Goal: Find contact information: Find contact information

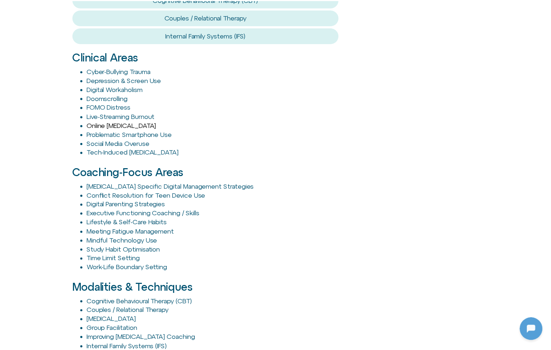
scroll to position [742, 0]
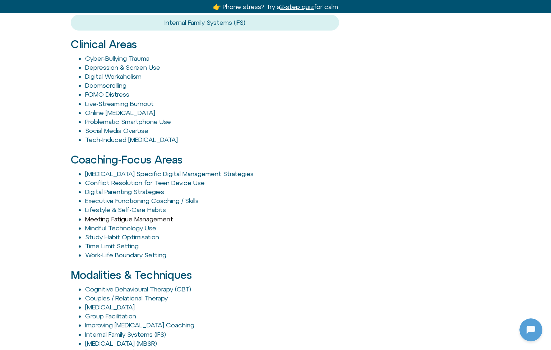
click at [141, 215] on link "Meeting Fatigue Management" at bounding box center [129, 219] width 88 height 8
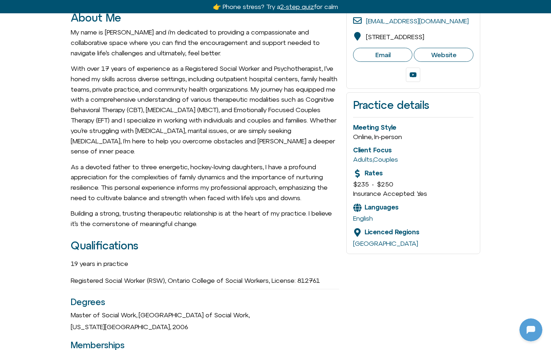
scroll to position [0, 0]
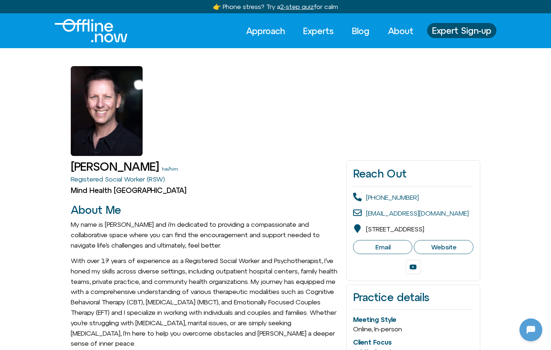
drag, startPoint x: 103, startPoint y: 106, endPoint x: 138, endPoint y: 105, distance: 34.8
click at [138, 105] on div at bounding box center [107, 111] width 72 height 90
drag, startPoint x: 195, startPoint y: 116, endPoint x: 181, endPoint y: 114, distance: 14.5
click at [189, 116] on div at bounding box center [275, 102] width 409 height 108
drag, startPoint x: 112, startPoint y: 110, endPoint x: 58, endPoint y: 107, distance: 54.0
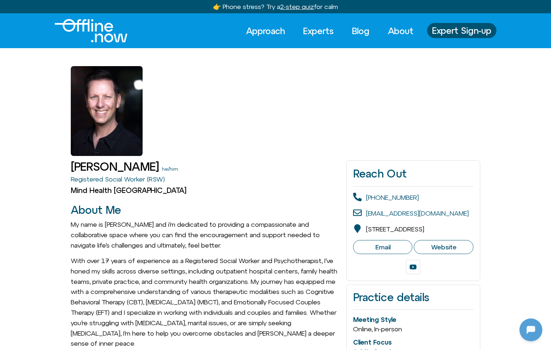
click at [58, 107] on div at bounding box center [275, 102] width 551 height 108
drag, startPoint x: 64, startPoint y: 66, endPoint x: 176, endPoint y: 176, distance: 156.7
click at [211, 189] on h2 "Mind Health [GEOGRAPHIC_DATA]" at bounding box center [205, 190] width 268 height 9
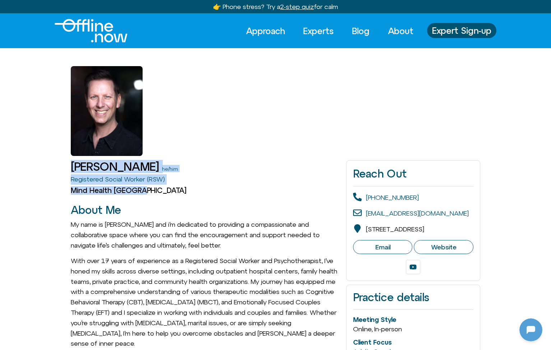
drag, startPoint x: 220, startPoint y: 197, endPoint x: 54, endPoint y: 85, distance: 200.8
click at [56, 87] on div at bounding box center [275, 102] width 551 height 108
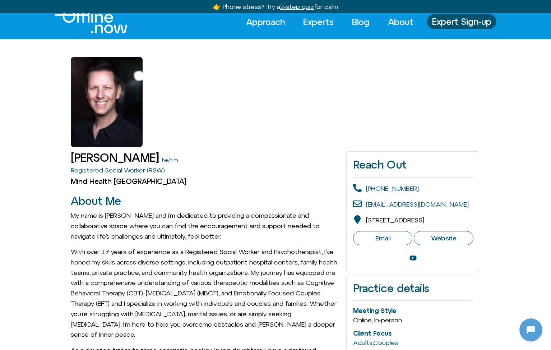
scroll to position [23, 0]
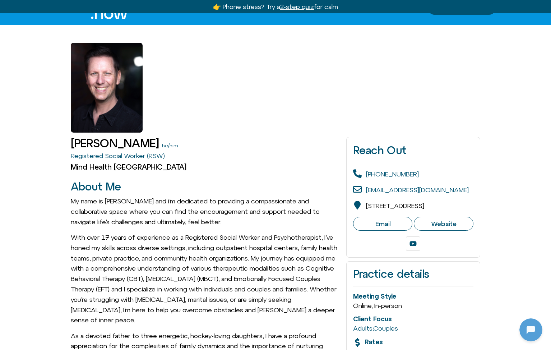
drag, startPoint x: 459, startPoint y: 210, endPoint x: 362, endPoint y: 201, distance: 97.4
click at [362, 201] on div "[STREET_ADDRESS]" at bounding box center [413, 206] width 120 height 10
click at [366, 202] on span "[STREET_ADDRESS]" at bounding box center [395, 206] width 58 height 8
drag, startPoint x: 366, startPoint y: 204, endPoint x: 410, endPoint y: 216, distance: 45.8
click at [410, 216] on div "Reach Out [PHONE_NUMBER] [EMAIL_ADDRESS][DOMAIN_NAME] [STREET_ADDRESS] Email We…" at bounding box center [413, 197] width 134 height 121
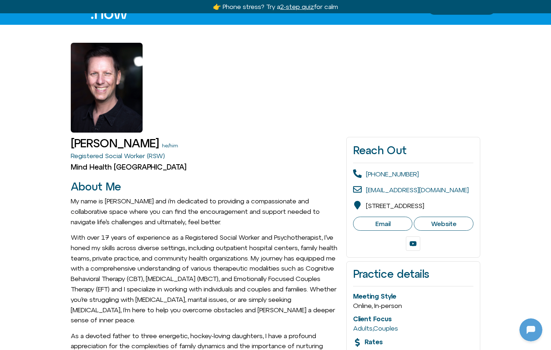
click at [416, 210] on div "[STREET_ADDRESS]" at bounding box center [395, 206] width 58 height 8
drag, startPoint x: 429, startPoint y: 215, endPoint x: 358, endPoint y: 168, distance: 85.3
click at [358, 168] on div "Reach Out [PHONE_NUMBER] [EMAIL_ADDRESS][DOMAIN_NAME] [STREET_ADDRESS] Email We…" at bounding box center [413, 197] width 134 height 121
click at [294, 160] on div "Registered Social Worker (RSW)" at bounding box center [205, 156] width 268 height 10
drag, startPoint x: 296, startPoint y: 159, endPoint x: 482, endPoint y: 218, distance: 194.4
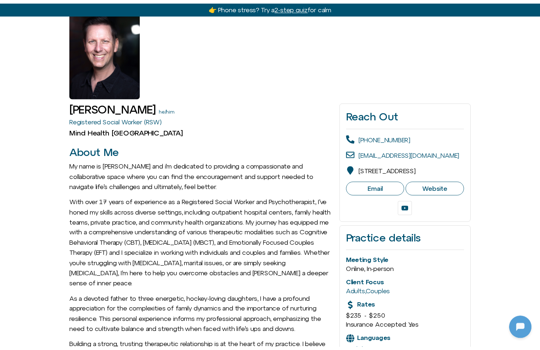
scroll to position [0, 0]
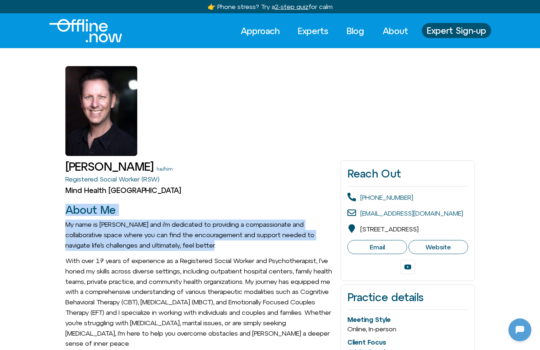
drag, startPoint x: 62, startPoint y: 208, endPoint x: 229, endPoint y: 243, distance: 170.3
click at [229, 243] on p "My name is [PERSON_NAME] and i’m dedicated to providing a compassionate and col…" at bounding box center [199, 234] width 268 height 31
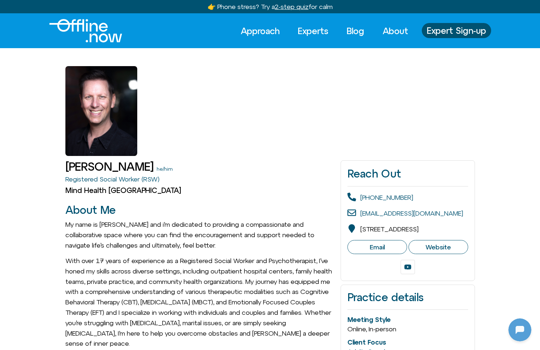
drag, startPoint x: 65, startPoint y: 259, endPoint x: 269, endPoint y: 336, distance: 218.7
click at [250, 336] on p "With over 17 years of experience as a Registered Social Worker and Psychotherap…" at bounding box center [199, 302] width 268 height 93
drag, startPoint x: 233, startPoint y: 339, endPoint x: 57, endPoint y: 253, distance: 195.6
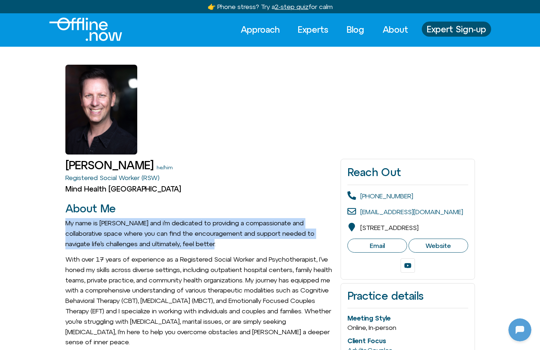
drag, startPoint x: 66, startPoint y: 224, endPoint x: 223, endPoint y: 244, distance: 158.2
click at [223, 244] on p "My name is [PERSON_NAME] and i’m dedicated to providing a compassionate and col…" at bounding box center [199, 233] width 268 height 31
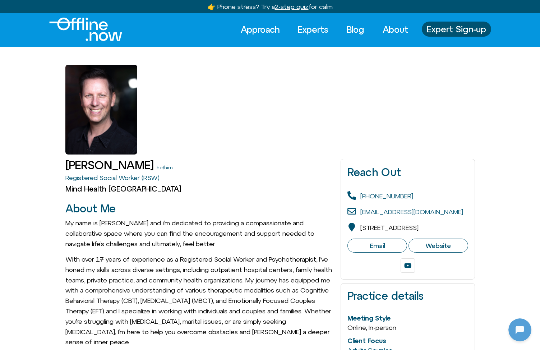
drag, startPoint x: 60, startPoint y: 257, endPoint x: 255, endPoint y: 336, distance: 210.6
click at [255, 336] on p "With over 17 years of experience as a Registered Social Worker and Psychotherap…" at bounding box center [199, 300] width 268 height 93
drag, startPoint x: 268, startPoint y: 338, endPoint x: 65, endPoint y: 251, distance: 220.1
click at [65, 251] on span "My name is [PERSON_NAME] and i’m dedicated to providing a compassionate and col…" at bounding box center [199, 319] width 268 height 202
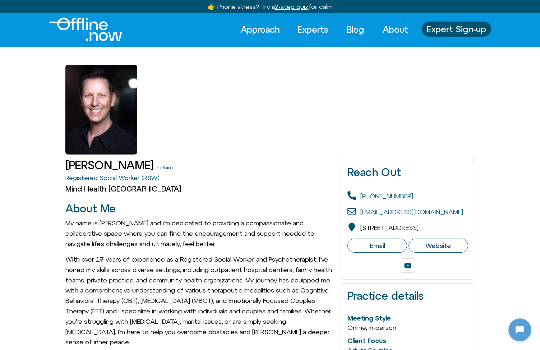
drag, startPoint x: 225, startPoint y: 243, endPoint x: 243, endPoint y: 242, distance: 18.0
click at [225, 243] on p "My name is [PERSON_NAME] and i’m dedicated to providing a compassionate and col…" at bounding box center [199, 233] width 268 height 31
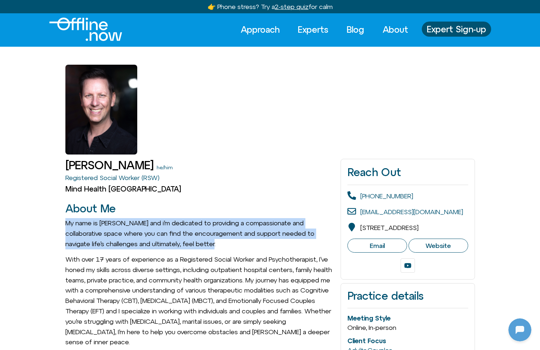
drag, startPoint x: 252, startPoint y: 241, endPoint x: 52, endPoint y: 224, distance: 200.7
drag, startPoint x: 65, startPoint y: 222, endPoint x: 242, endPoint y: 241, distance: 178.4
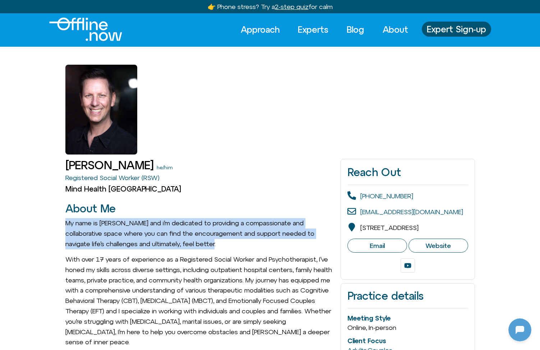
click at [242, 242] on p "My name is [PERSON_NAME] and i’m dedicated to providing a compassionate and col…" at bounding box center [199, 233] width 268 height 31
drag, startPoint x: 256, startPoint y: 245, endPoint x: 58, endPoint y: 225, distance: 198.8
drag, startPoint x: 64, startPoint y: 220, endPoint x: 227, endPoint y: 243, distance: 165.0
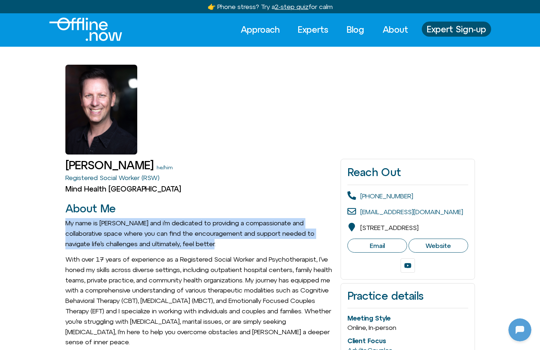
click at [227, 243] on p "My name is [PERSON_NAME] and i’m dedicated to providing a compassionate and col…" at bounding box center [199, 233] width 268 height 31
drag, startPoint x: 68, startPoint y: 256, endPoint x: 239, endPoint y: 336, distance: 189.2
click at [238, 335] on p "With over 17 years of experience as a Registered Social Worker and Psychotherap…" at bounding box center [199, 300] width 268 height 93
click at [241, 337] on p "With over 17 years of experience as a Registered Social Worker and Psychotherap…" at bounding box center [199, 300] width 268 height 93
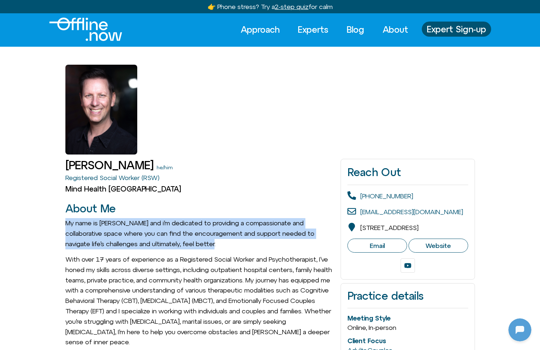
drag, startPoint x: 253, startPoint y: 336, endPoint x: 65, endPoint y: 254, distance: 206.0
drag, startPoint x: 63, startPoint y: 257, endPoint x: 267, endPoint y: 341, distance: 220.7
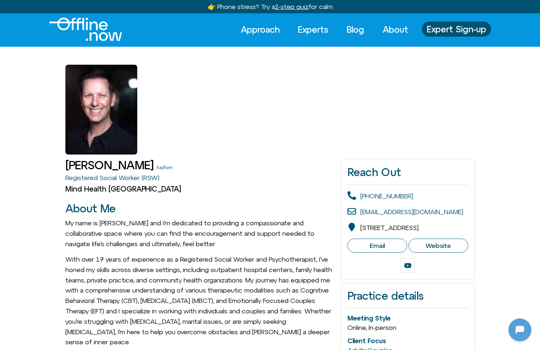
click at [249, 336] on p "With over 17 years of experience as a Registered Social Worker and Psychotherap…" at bounding box center [199, 300] width 268 height 93
drag, startPoint x: 238, startPoint y: 336, endPoint x: 59, endPoint y: 258, distance: 195.5
drag, startPoint x: 64, startPoint y: 257, endPoint x: 266, endPoint y: 338, distance: 217.9
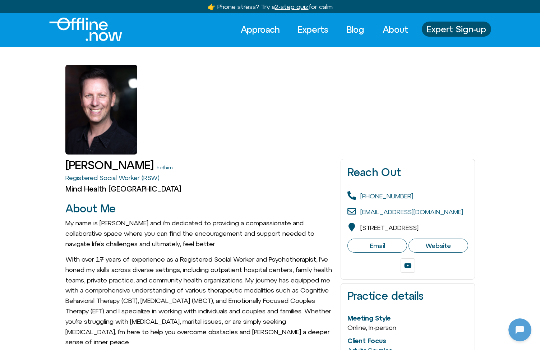
click at [266, 338] on p "With over 17 years of experience as a Registered Social Worker and Psychotherap…" at bounding box center [199, 300] width 268 height 93
drag, startPoint x: 270, startPoint y: 338, endPoint x: 63, endPoint y: 260, distance: 221.3
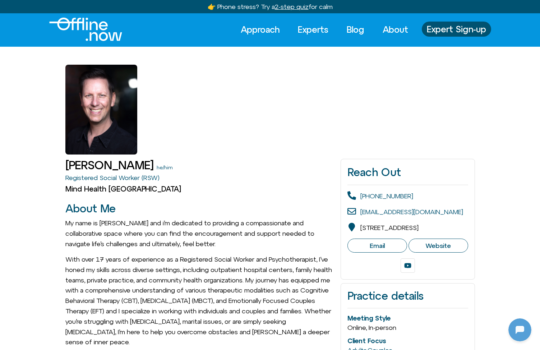
drag, startPoint x: 63, startPoint y: 257, endPoint x: 243, endPoint y: 343, distance: 199.9
click at [242, 341] on p "With over 17 years of experience as a Registered Social Worker and Psychotherap…" at bounding box center [199, 300] width 268 height 93
drag, startPoint x: 250, startPoint y: 339, endPoint x: 59, endPoint y: 259, distance: 207.5
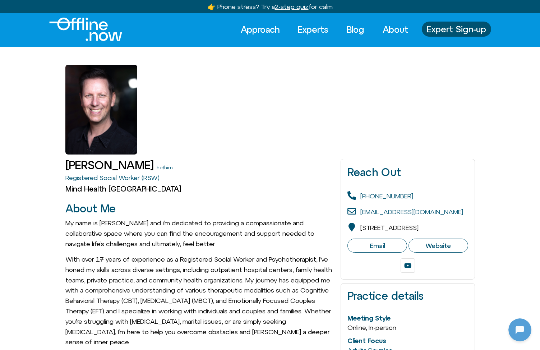
drag, startPoint x: 64, startPoint y: 255, endPoint x: 256, endPoint y: 340, distance: 209.8
click at [256, 340] on p "With over 17 years of experience as a Registered Social Worker and Psychotherap…" at bounding box center [199, 300] width 268 height 93
drag, startPoint x: 262, startPoint y: 340, endPoint x: 58, endPoint y: 260, distance: 219.3
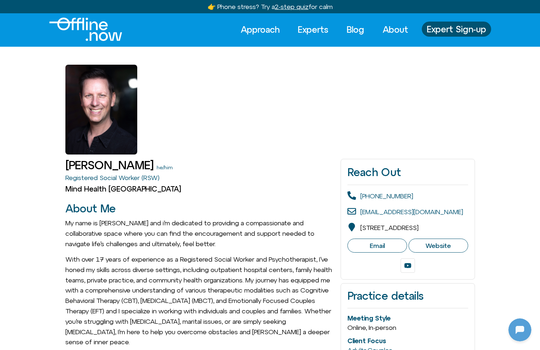
drag, startPoint x: 64, startPoint y: 256, endPoint x: 259, endPoint y: 334, distance: 210.2
click at [248, 337] on p "With over 17 years of experience as a Registered Social Worker and Psychotherap…" at bounding box center [199, 300] width 268 height 93
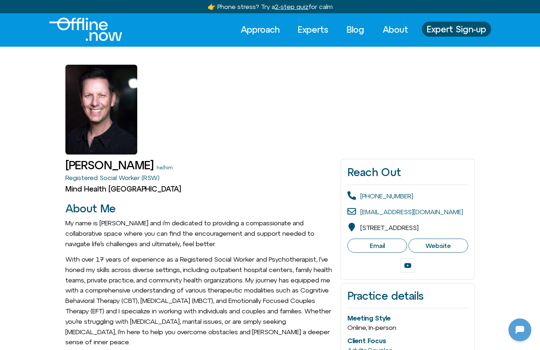
drag, startPoint x: 233, startPoint y: 338, endPoint x: 62, endPoint y: 257, distance: 188.9
drag, startPoint x: 66, startPoint y: 256, endPoint x: 258, endPoint y: 341, distance: 209.2
click at [258, 341] on p "With over 17 years of experience as a Registered Social Worker and Psychotherap…" at bounding box center [199, 300] width 268 height 93
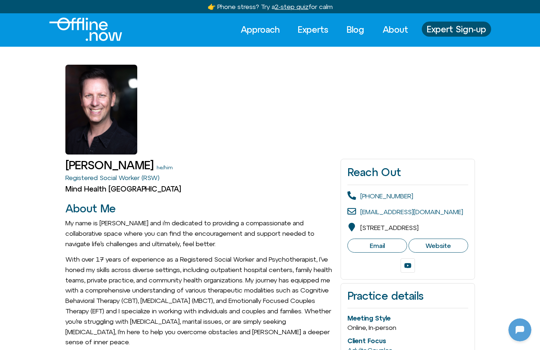
click at [258, 340] on p "With over 17 years of experience as a Registered Social Worker and Psychotherap…" at bounding box center [199, 300] width 268 height 93
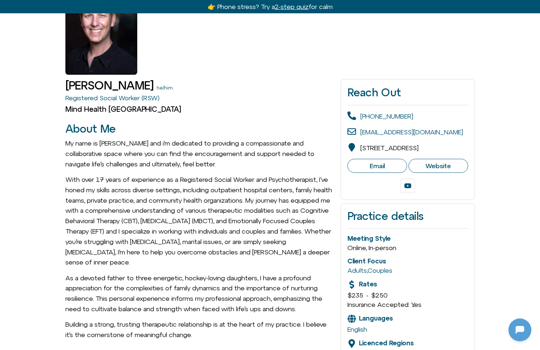
scroll to position [93, 0]
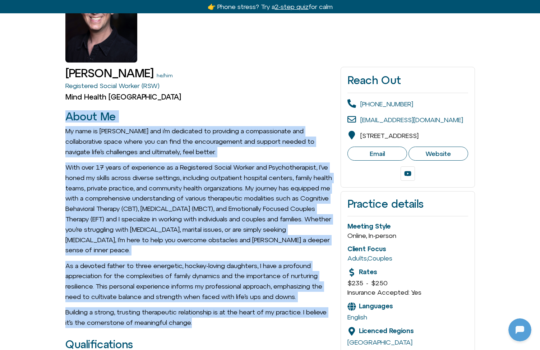
drag, startPoint x: 67, startPoint y: 118, endPoint x: 227, endPoint y: 319, distance: 257.1
click at [227, 319] on p "Building a strong, trusting therapeutic relationship is at the heart of my prac…" at bounding box center [199, 317] width 268 height 21
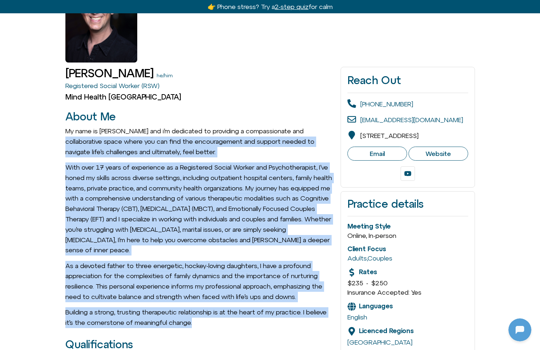
scroll to position [92, 0]
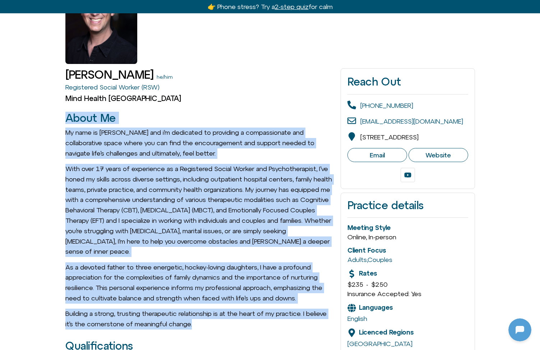
drag, startPoint x: 248, startPoint y: 320, endPoint x: 65, endPoint y: 114, distance: 275.5
drag, startPoint x: 75, startPoint y: 127, endPoint x: 229, endPoint y: 316, distance: 244.2
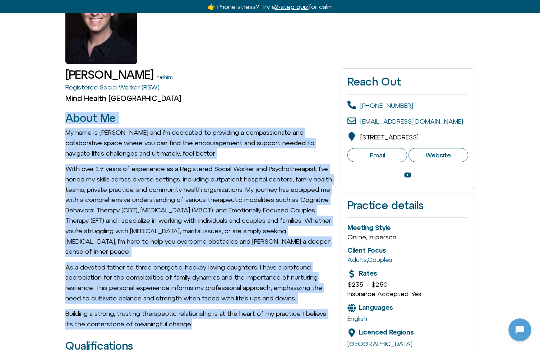
click at [231, 318] on p "Building a strong, trusting therapeutic relationship is at the heart of my prac…" at bounding box center [199, 318] width 268 height 21
drag, startPoint x: 253, startPoint y: 324, endPoint x: 46, endPoint y: 121, distance: 290.0
drag, startPoint x: 54, startPoint y: 117, endPoint x: 223, endPoint y: 321, distance: 265.0
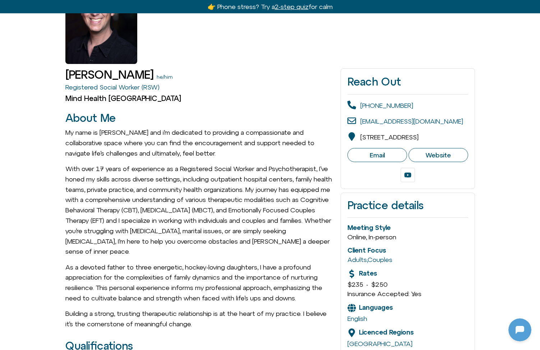
click at [230, 322] on p "Building a strong, trusting therapeutic relationship is at the heart of my prac…" at bounding box center [199, 318] width 268 height 21
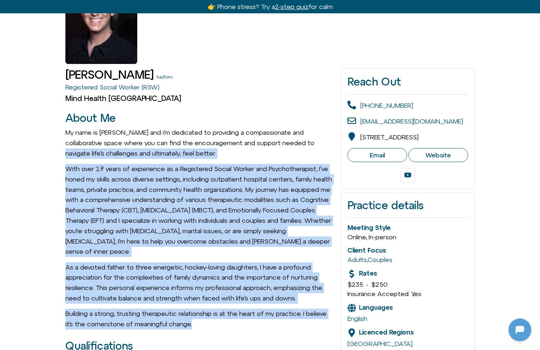
scroll to position [90, 0]
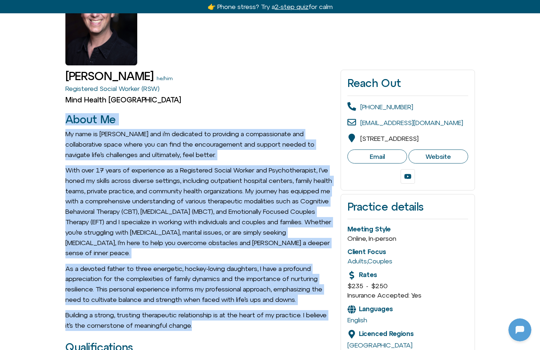
drag, startPoint x: 257, startPoint y: 325, endPoint x: 4, endPoint y: 114, distance: 329.2
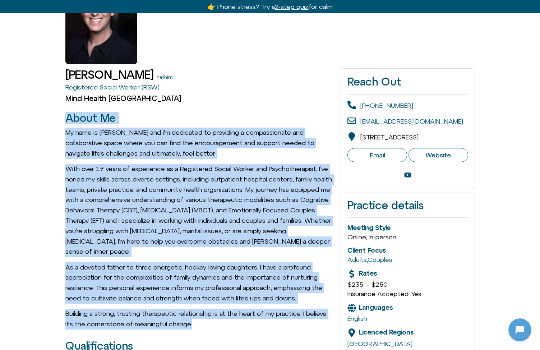
drag
click at [307, 319] on p "Building a strong, trusting therapeutic relationship is at the heart of my prac…" at bounding box center [199, 318] width 268 height 21
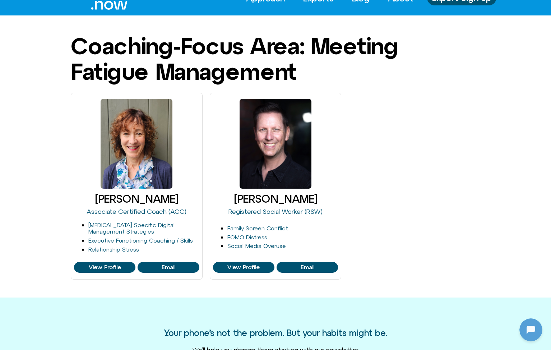
scroll to position [331, 0]
